Goal: Information Seeking & Learning: Learn about a topic

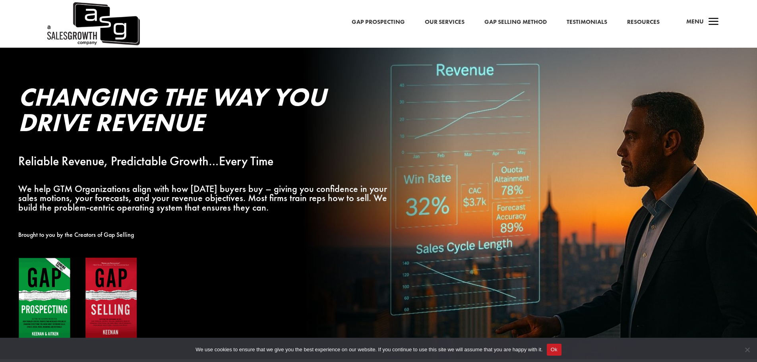
click at [394, 21] on link "Gap Prospecting" at bounding box center [377, 22] width 53 height 10
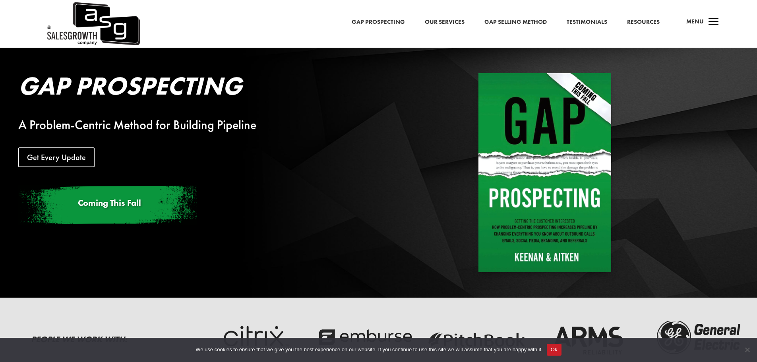
click at [447, 22] on link "Our Services" at bounding box center [445, 22] width 40 height 10
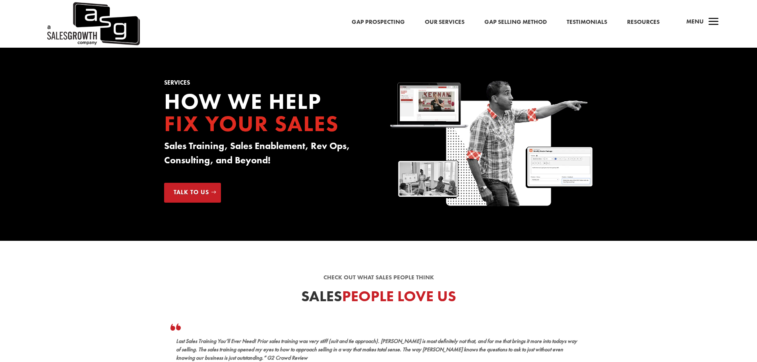
click at [527, 21] on link "Gap Selling Method" at bounding box center [515, 22] width 62 height 10
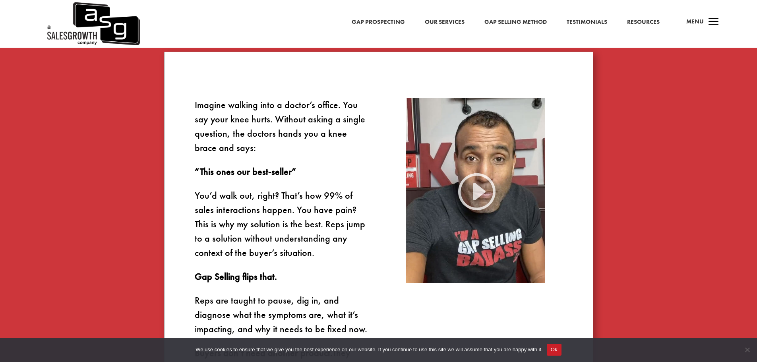
scroll to position [477, 0]
